Goal: Book appointment/travel/reservation

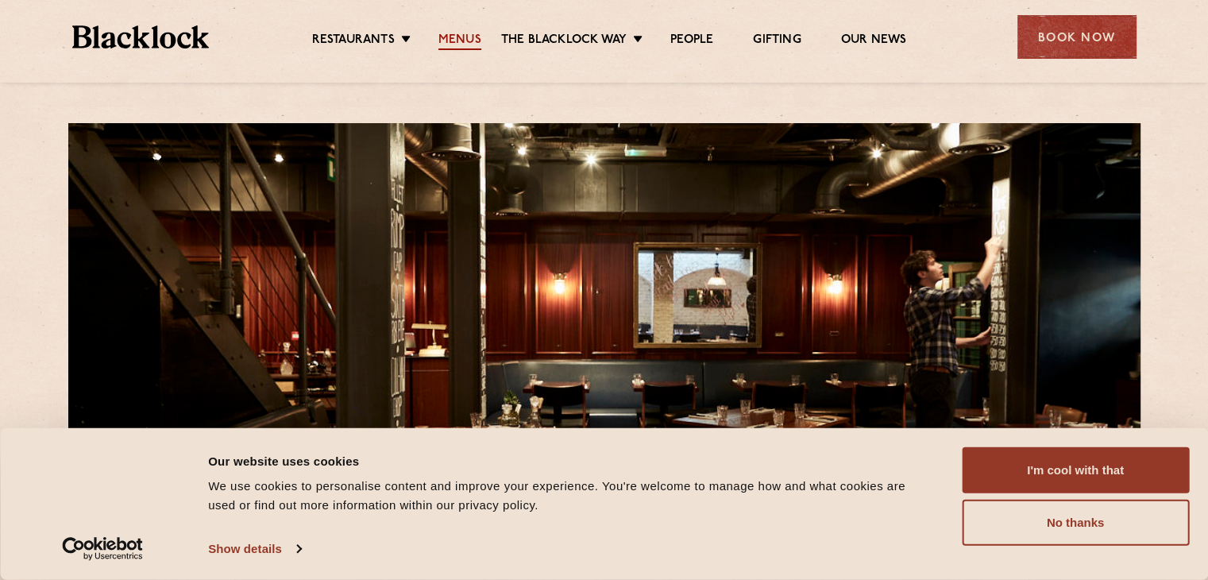
click at [461, 39] on link "Menus" at bounding box center [459, 41] width 43 height 17
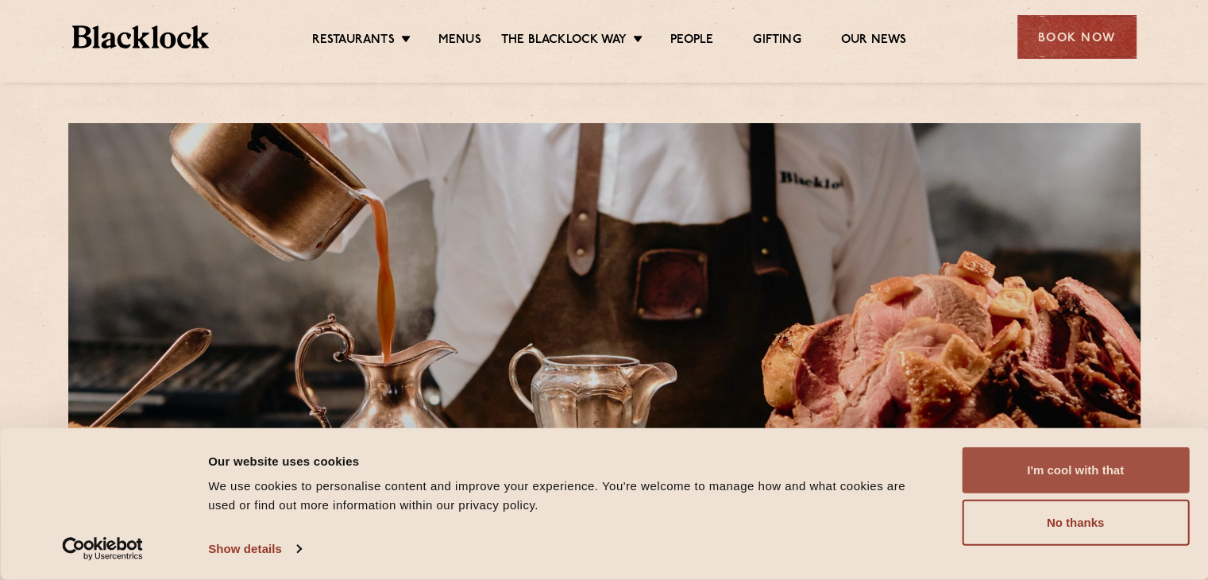
click at [1068, 471] on button "I'm cool with that" at bounding box center [1075, 470] width 227 height 46
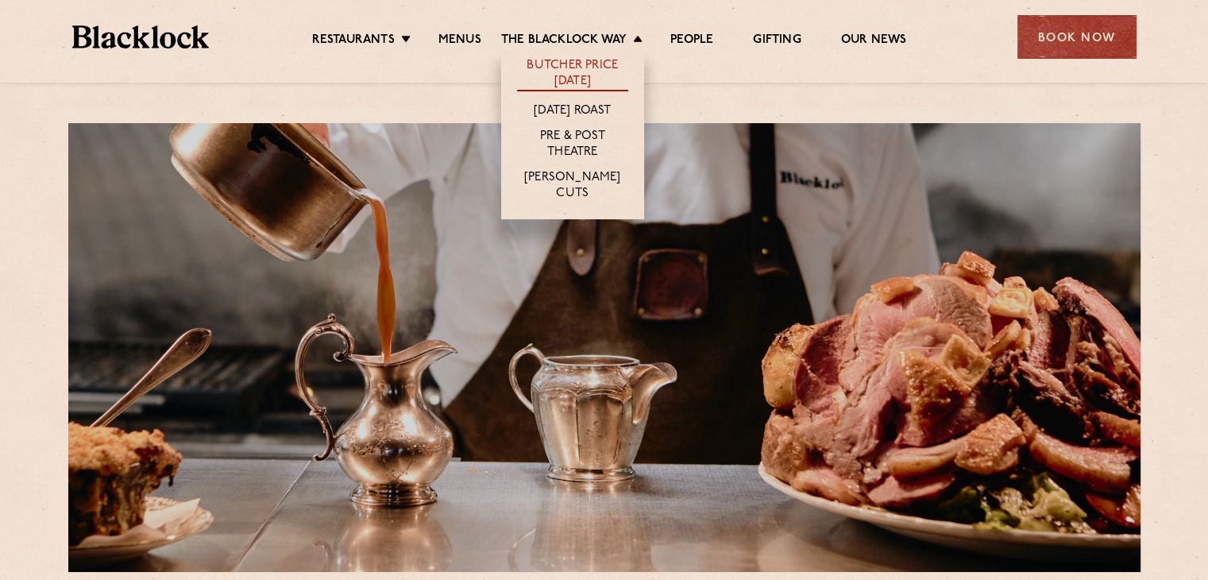
click at [580, 75] on link "Butcher Price [DATE]" at bounding box center [572, 74] width 111 height 33
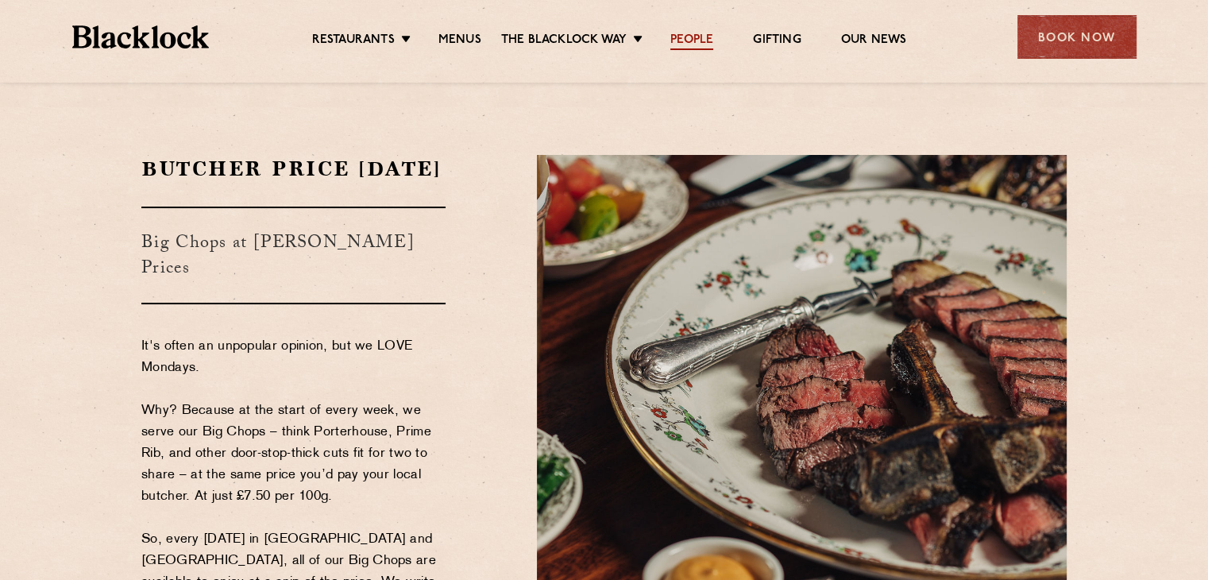
click at [693, 43] on link "People" at bounding box center [691, 41] width 43 height 17
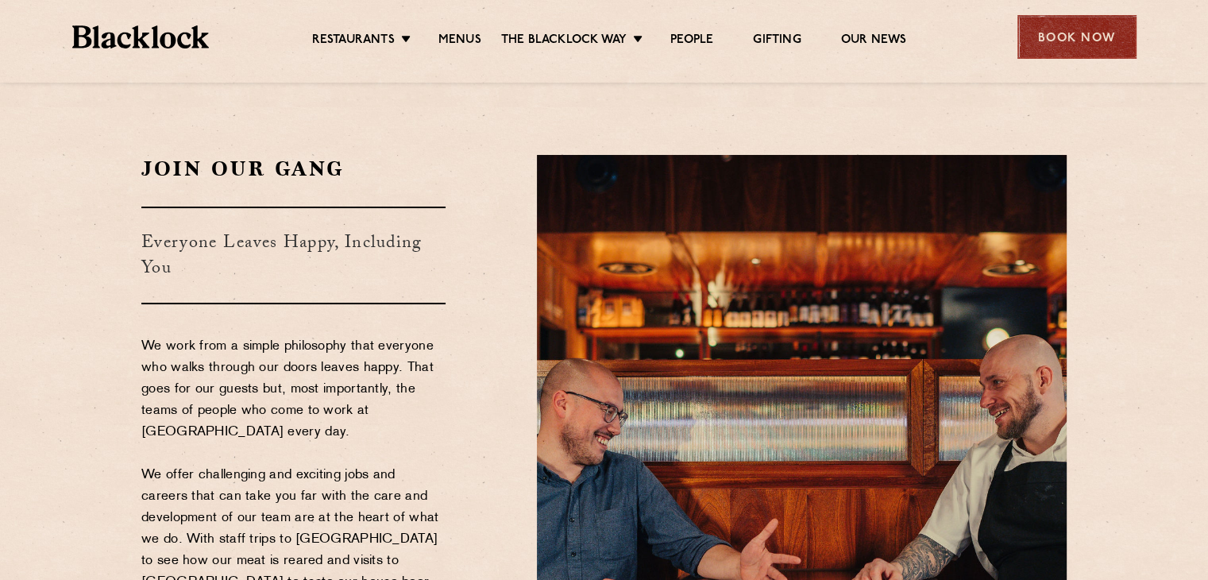
click at [1069, 53] on div "Book Now" at bounding box center [1077, 37] width 119 height 44
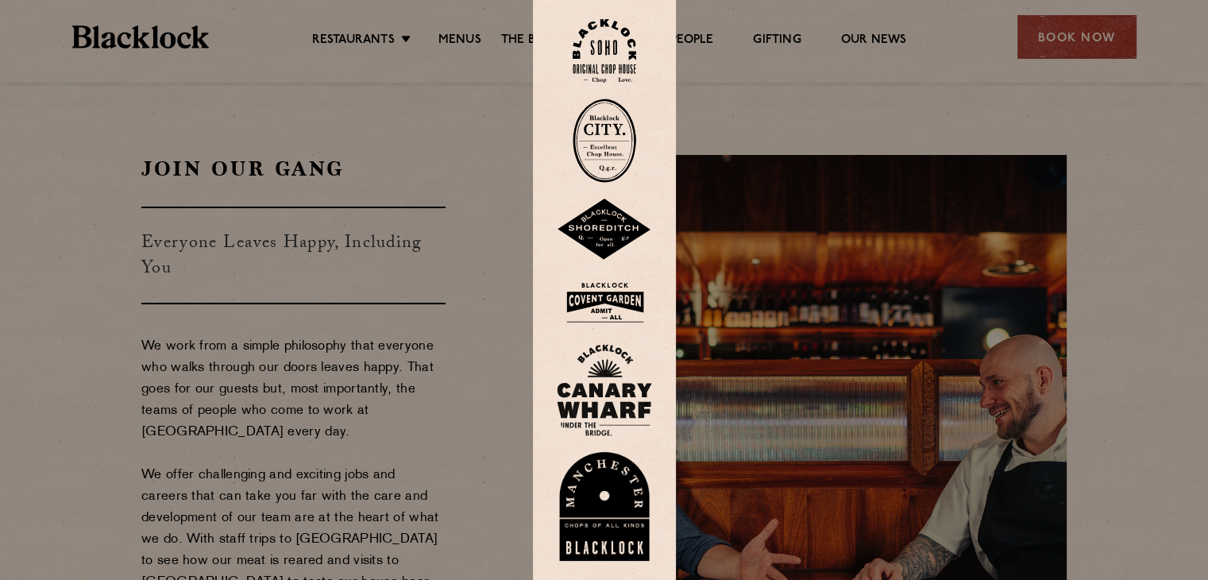
click at [608, 61] on img at bounding box center [605, 51] width 64 height 64
